Goal: Check status: Check status

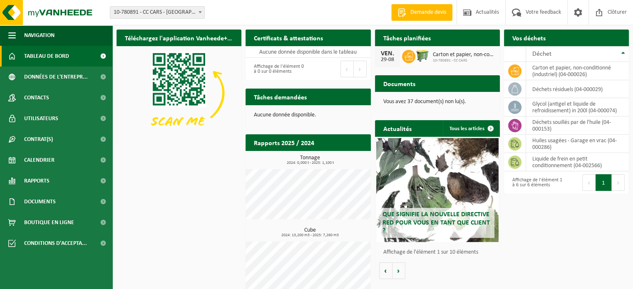
click at [54, 60] on span "Tableau de bord" at bounding box center [46, 56] width 45 height 21
click at [414, 53] on span at bounding box center [408, 56] width 13 height 13
click at [30, 165] on span "Calendrier" at bounding box center [39, 160] width 30 height 21
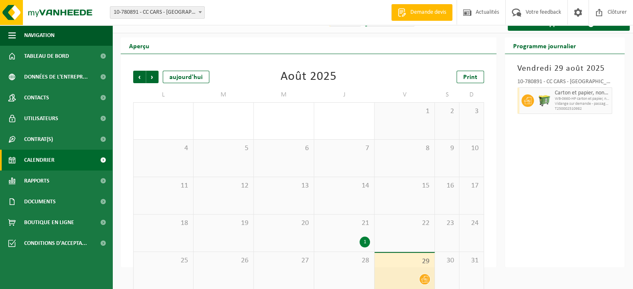
scroll to position [26, 0]
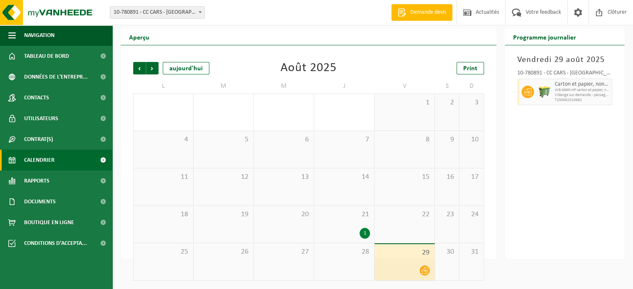
click at [343, 233] on div "1" at bounding box center [344, 233] width 52 height 11
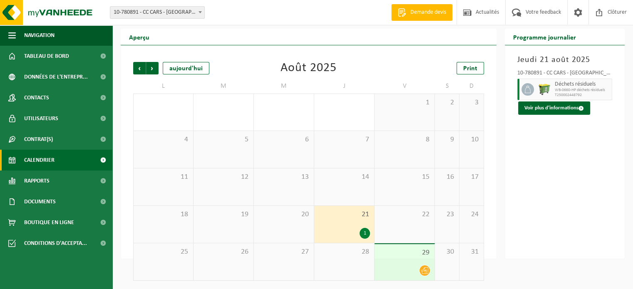
click at [421, 256] on span "29" at bounding box center [405, 252] width 52 height 9
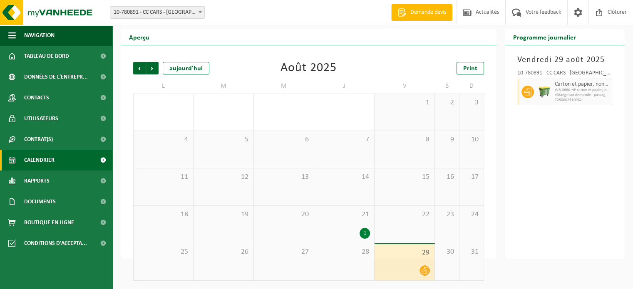
scroll to position [0, 0]
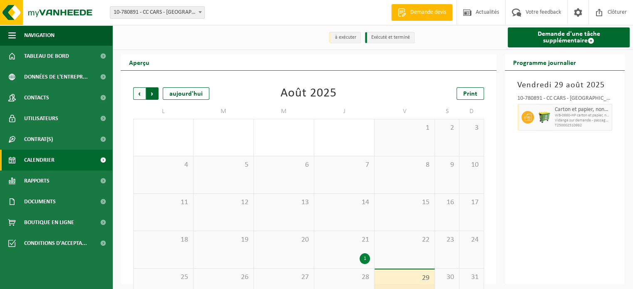
click at [144, 97] on span "Précédent" at bounding box center [139, 93] width 12 height 12
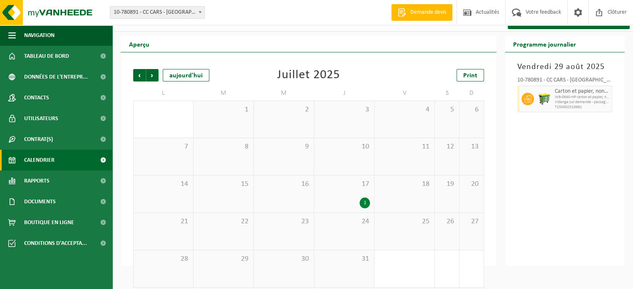
scroll to position [26, 0]
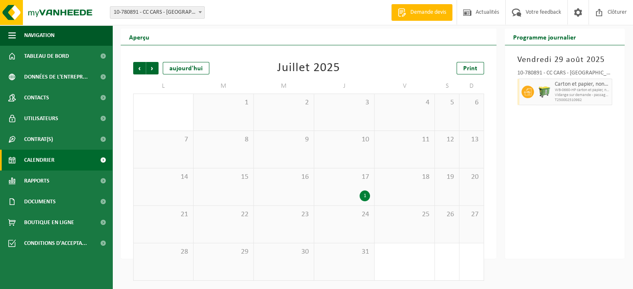
click at [357, 198] on div "1" at bounding box center [344, 196] width 52 height 11
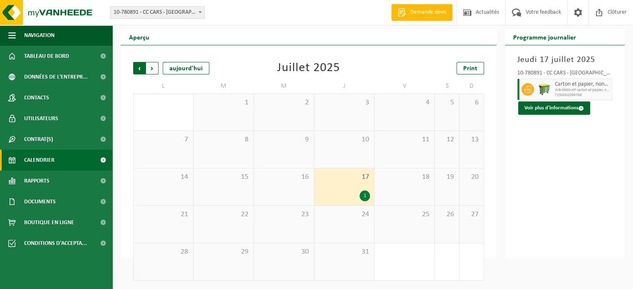
click at [149, 71] on span "Suivant" at bounding box center [152, 68] width 12 height 12
